Goal: Task Accomplishment & Management: Manage account settings

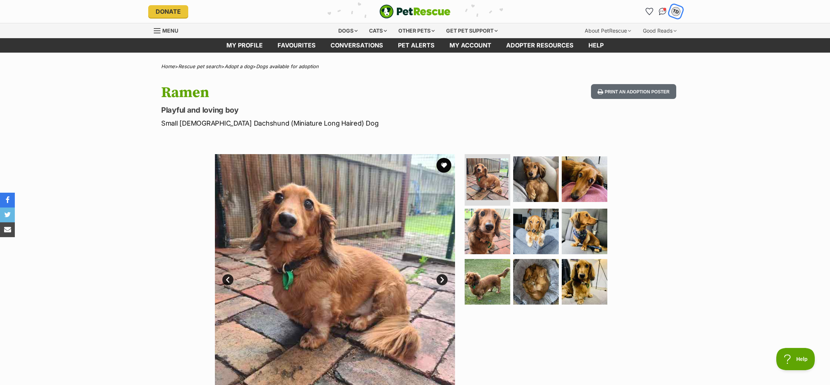
click at [674, 12] on div "TD" at bounding box center [676, 12] width 10 height 10
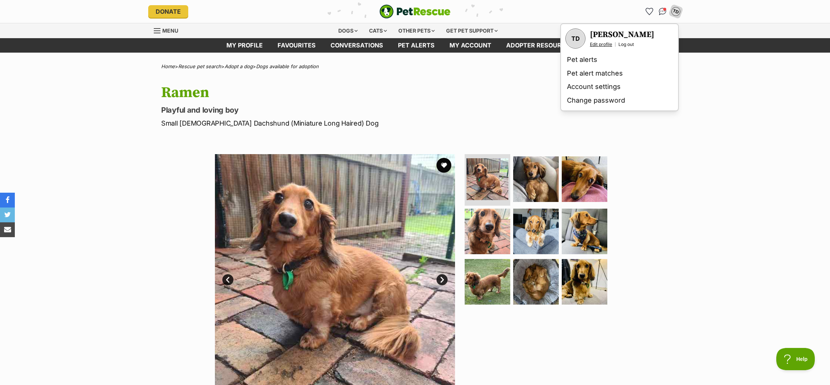
click at [604, 44] on link "Edit profile" at bounding box center [601, 44] width 22 height 6
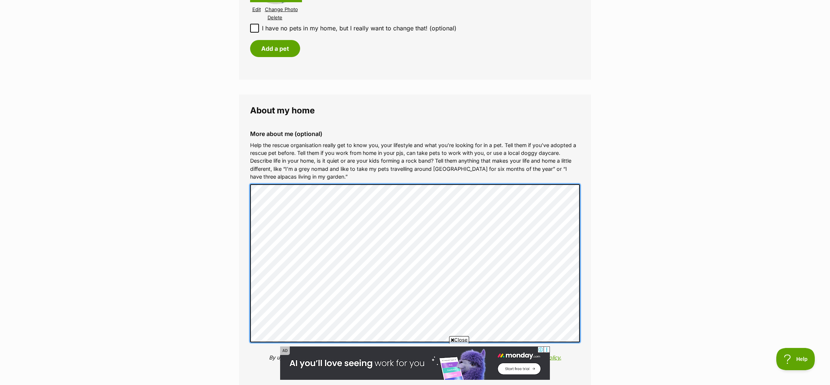
click at [244, 285] on div "More about me (optional) Help the rescue organisation really get to know you, y…" at bounding box center [415, 251] width 342 height 254
